Goal: Information Seeking & Learning: Learn about a topic

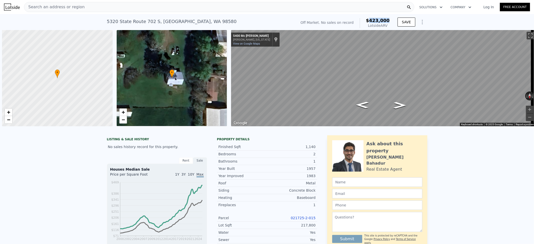
scroll to position [0, 2]
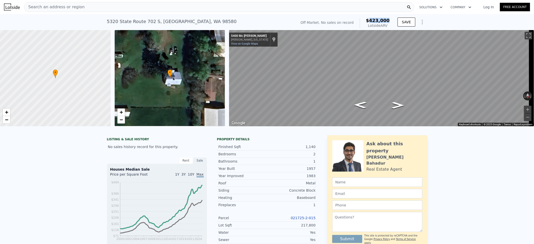
click at [372, 22] on div "Off Market. No sales on record $423,000 Lotside ARV" at bounding box center [345, 23] width 93 height 14
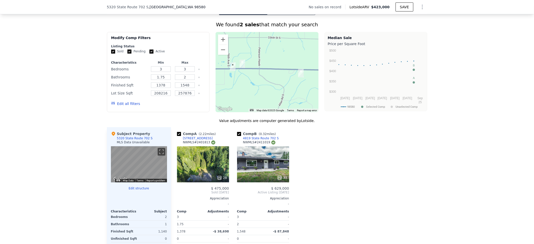
scroll to position [466, 0]
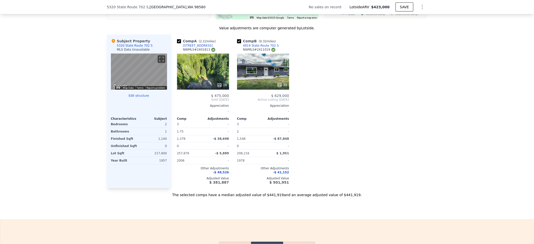
click at [217, 174] on span "-$ 48,526" at bounding box center [221, 173] width 16 height 4
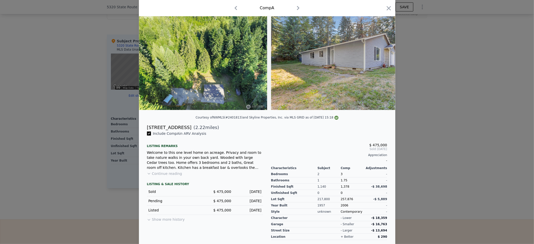
scroll to position [37, 0]
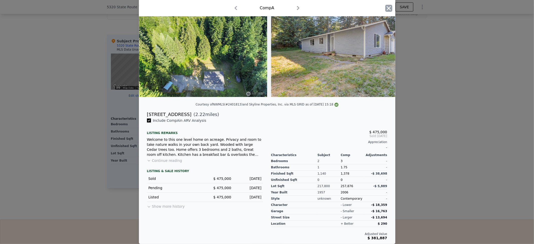
click at [387, 10] on icon "button" at bounding box center [389, 8] width 7 height 7
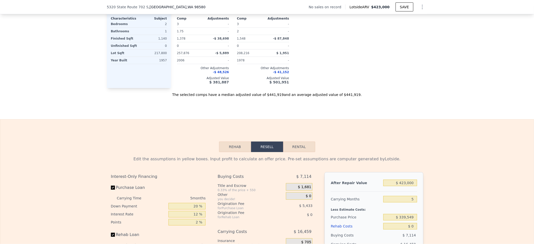
scroll to position [533, 0]
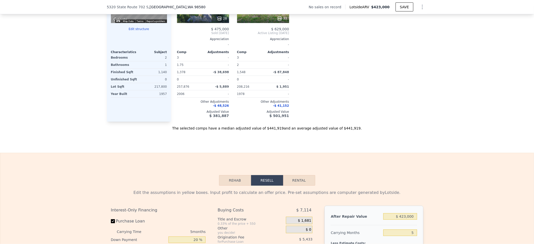
click at [221, 108] on span "-$ 48,526" at bounding box center [221, 106] width 16 height 4
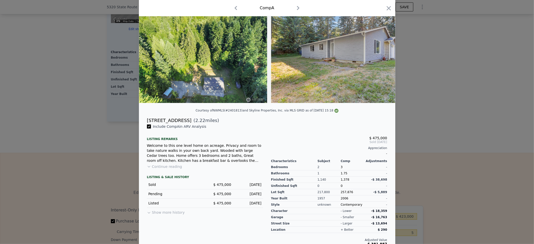
scroll to position [37, 0]
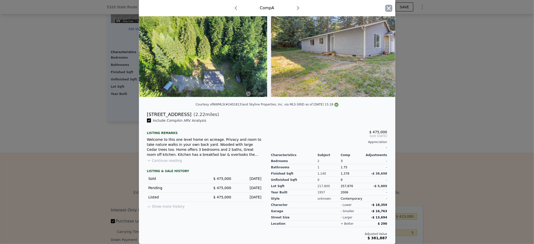
click at [386, 8] on icon "button" at bounding box center [389, 8] width 7 height 7
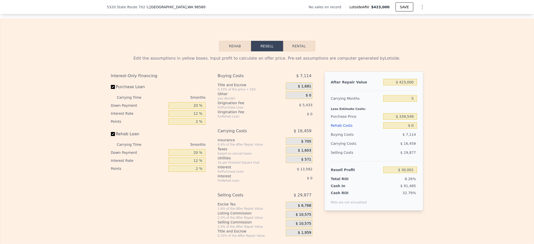
scroll to position [667, 0]
click at [231, 51] on button "Rehab" at bounding box center [235, 46] width 32 height 11
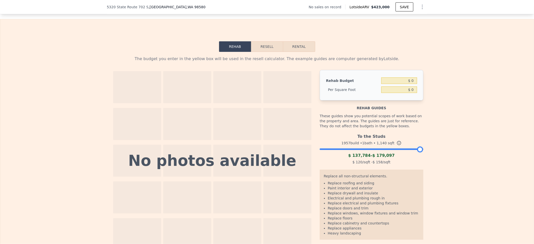
click at [374, 150] on div at bounding box center [371, 148] width 103 height 3
